Goal: Check status: Check status

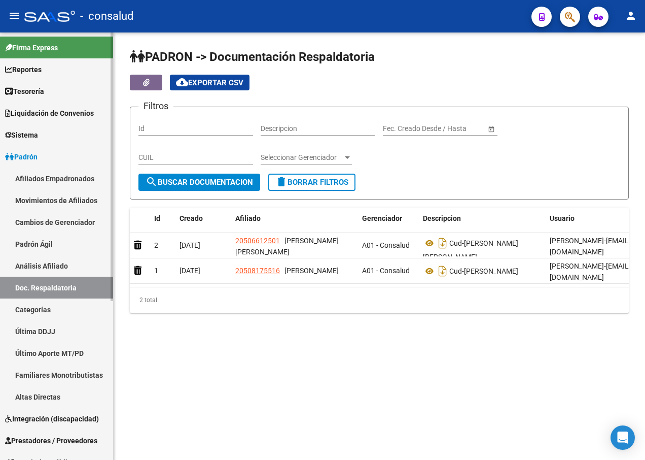
click at [33, 153] on span "Padrón" at bounding box center [21, 156] width 32 height 11
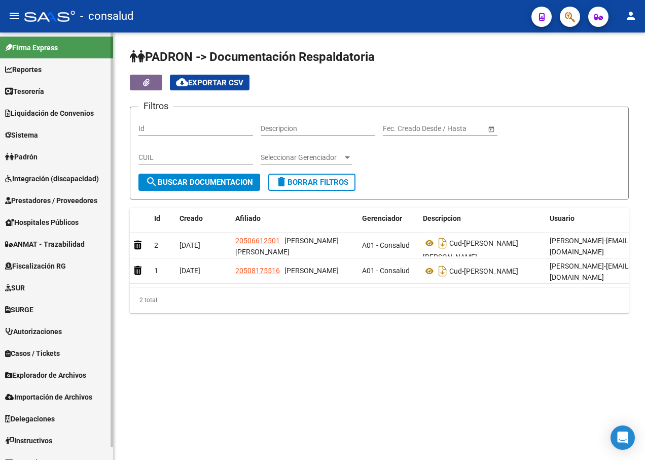
click at [32, 153] on span "Padrón" at bounding box center [21, 156] width 32 height 11
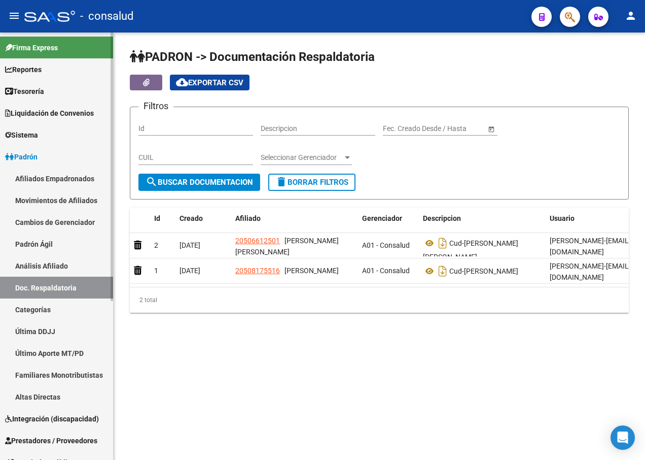
click at [28, 244] on link "Padrón Ágil" at bounding box center [56, 244] width 113 height 22
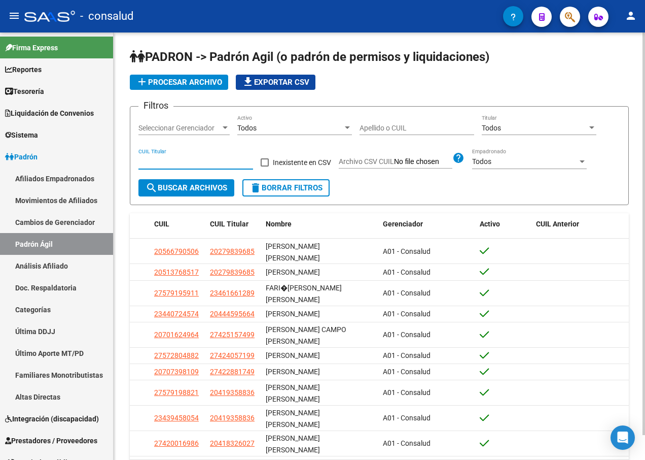
click at [160, 161] on input "CUIL Titular" at bounding box center [196, 161] width 115 height 9
drag, startPoint x: 181, startPoint y: 162, endPoint x: 146, endPoint y: 164, distance: 35.1
click at [146, 164] on input "CUIL Titular" at bounding box center [196, 161] width 115 height 9
click at [145, 163] on input "CUIL Titular" at bounding box center [196, 161] width 115 height 9
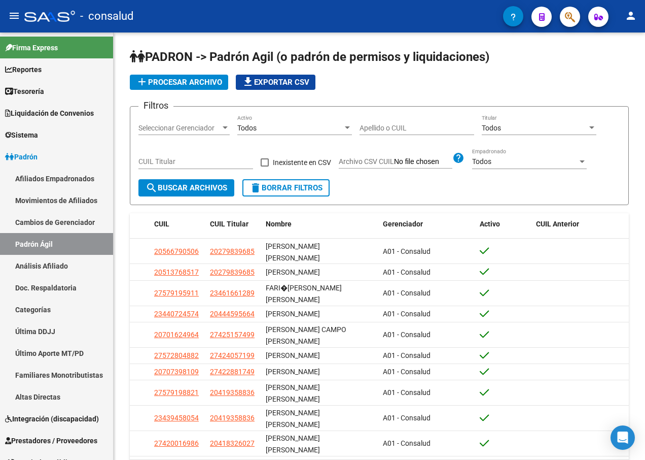
click at [474, 15] on div "- consalud" at bounding box center [263, 16] width 479 height 22
click at [161, 163] on input "CUIL Titular" at bounding box center [196, 161] width 115 height 9
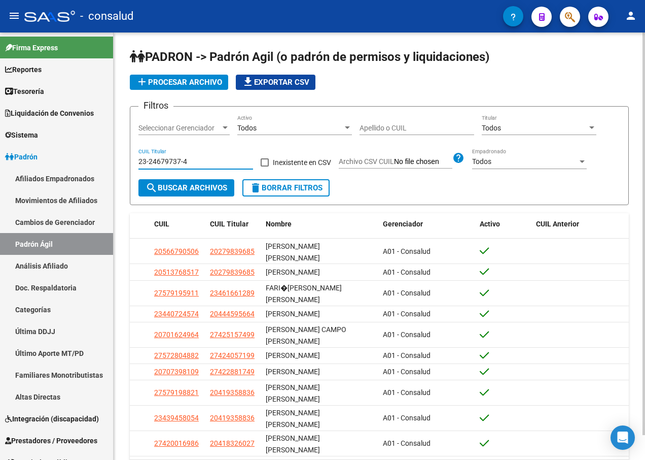
type input "23-24679737-4"
click at [171, 183] on button "search Buscar Archivos" at bounding box center [187, 187] width 96 height 17
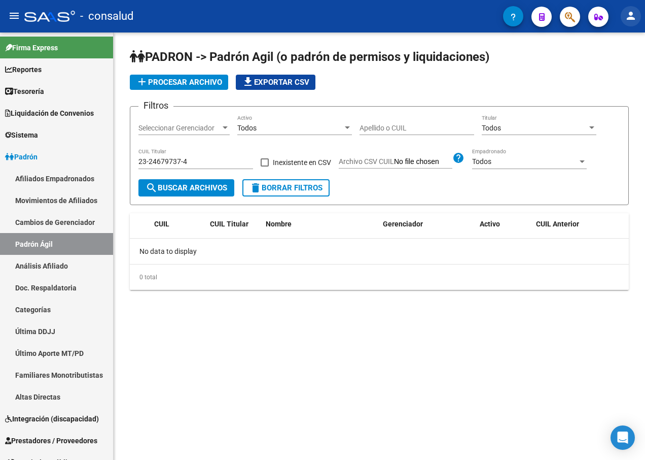
click at [632, 13] on mat-icon "person" at bounding box center [631, 16] width 12 height 12
click at [623, 65] on button "exit_to_app Salir" at bounding box center [610, 67] width 62 height 24
